Goal: Task Accomplishment & Management: Manage account settings

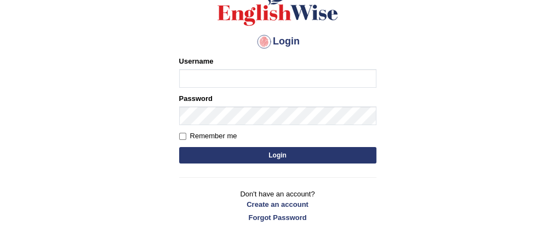
scroll to position [113, 0]
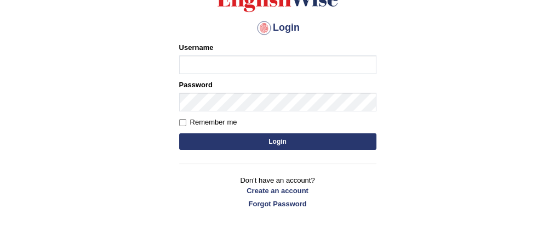
type input "sandeepheer"
click at [288, 150] on form "Please fix the following errors: Username [PERSON_NAME] Password Remember me Lo…" at bounding box center [277, 97] width 197 height 110
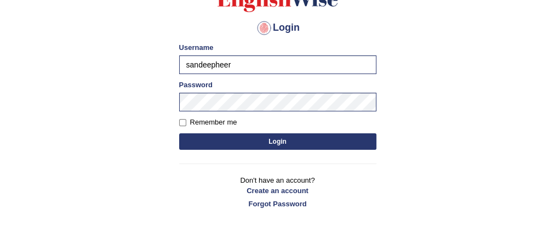
click at [182, 134] on button "Login" at bounding box center [277, 141] width 197 height 16
click at [183, 123] on input "Remember me" at bounding box center [182, 122] width 7 height 7
checkbox input "true"
click at [276, 141] on button "Login" at bounding box center [277, 141] width 197 height 16
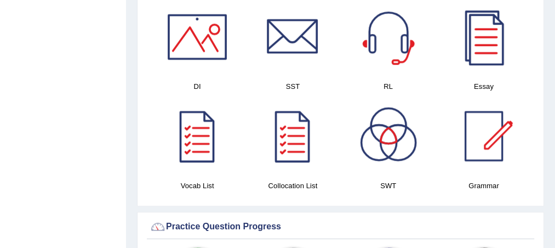
scroll to position [627, 0]
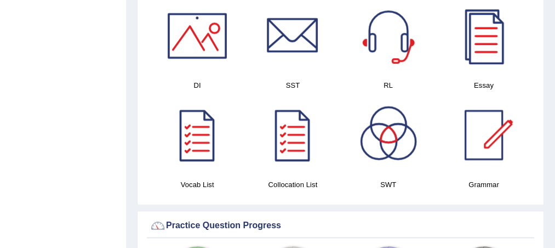
click at [491, 41] on div at bounding box center [483, 35] width 77 height 77
